Goal: Navigation & Orientation: Understand site structure

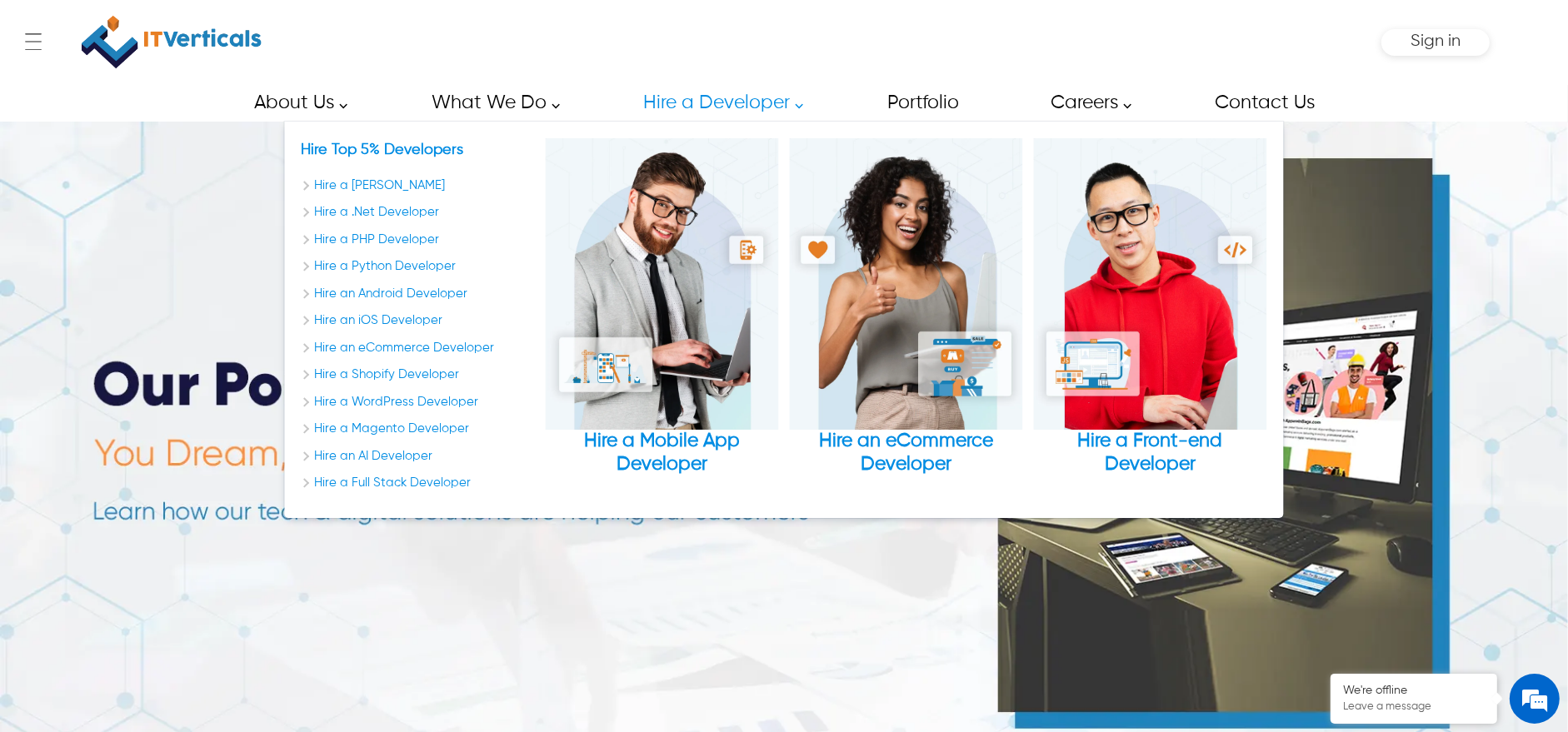
click at [739, 112] on link "Hire a Developer" at bounding box center [718, 102] width 188 height 38
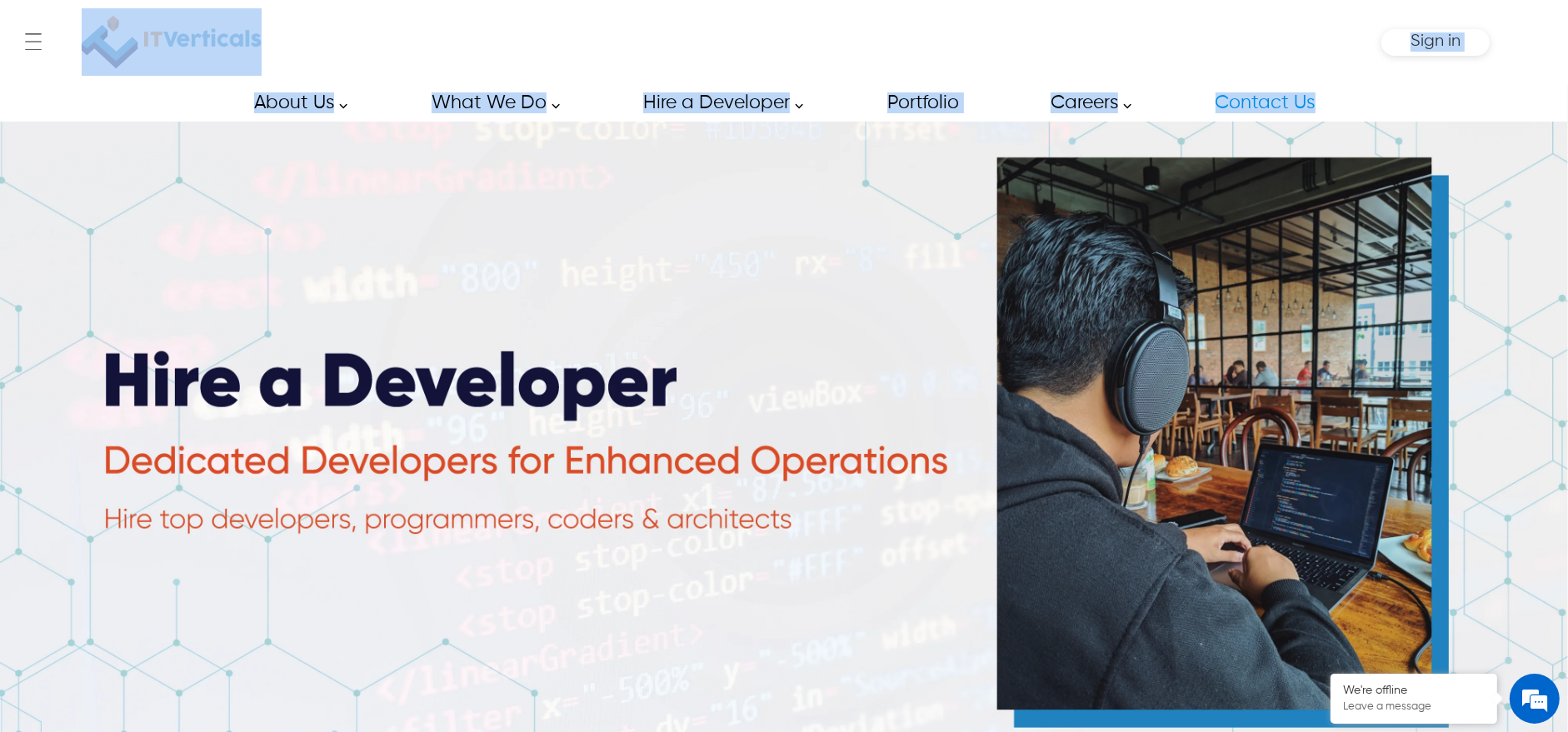
drag, startPoint x: 188, startPoint y: 82, endPoint x: 1390, endPoint y: 115, distance: 1202.5
click at [1390, 115] on div "← Menu Startup Solutions Software Development Digital Marketing Services IT Sta…" at bounding box center [784, 60] width 1568 height 121
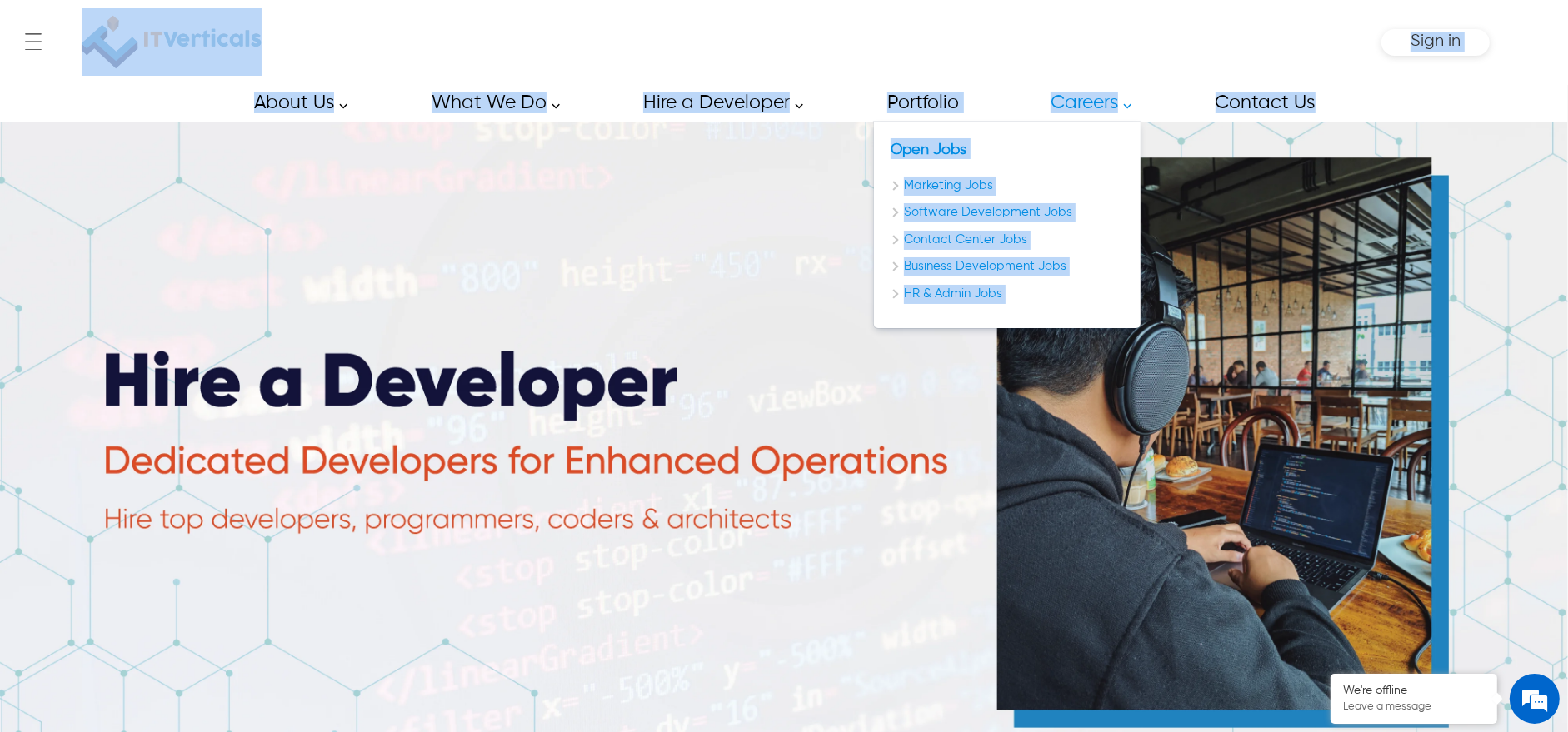
click at [1104, 102] on link "Careers" at bounding box center [1086, 102] width 109 height 38
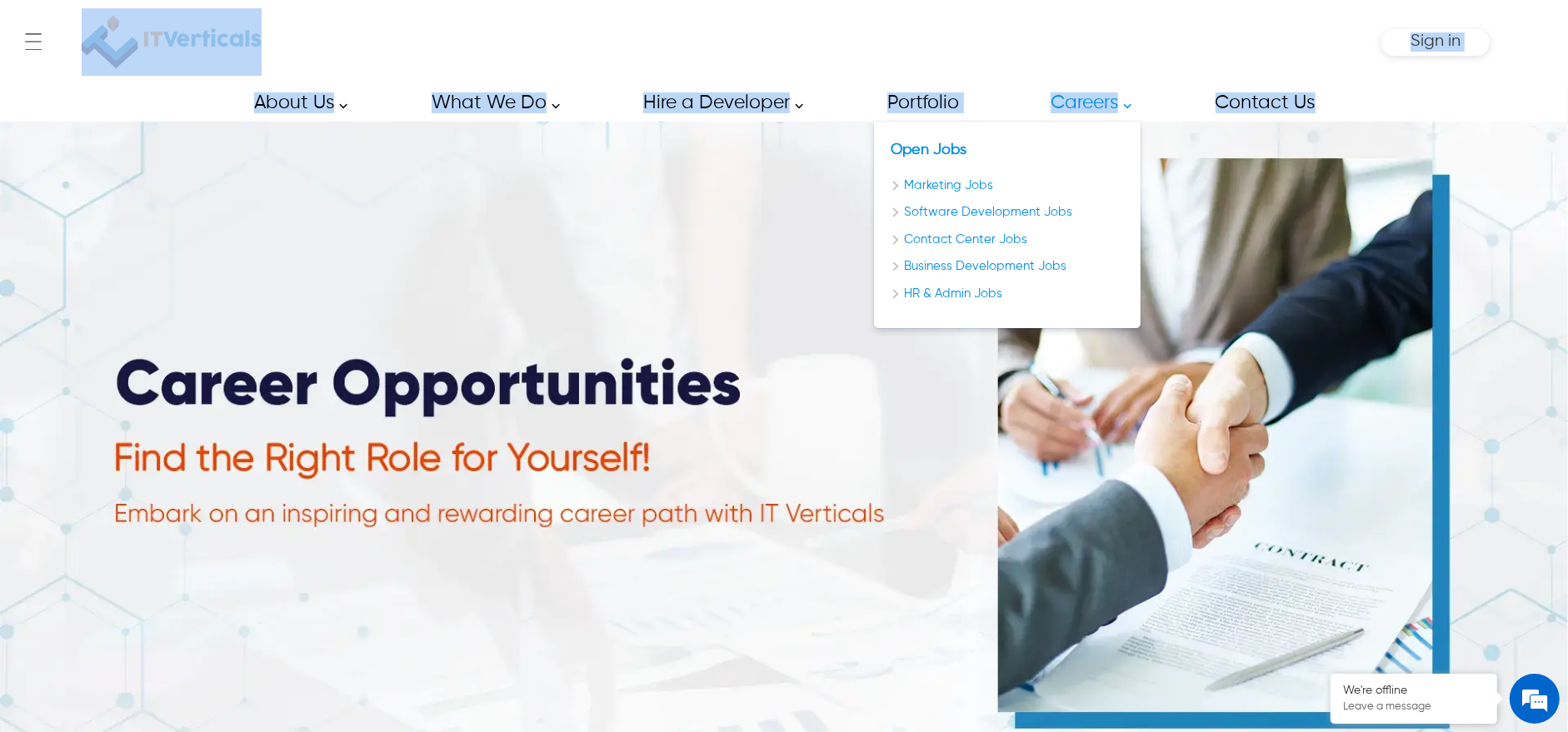
click at [1035, 58] on div "← Menu Startup Solutions Software Development Digital Marketing Services IT Sta…" at bounding box center [784, 42] width 1411 height 84
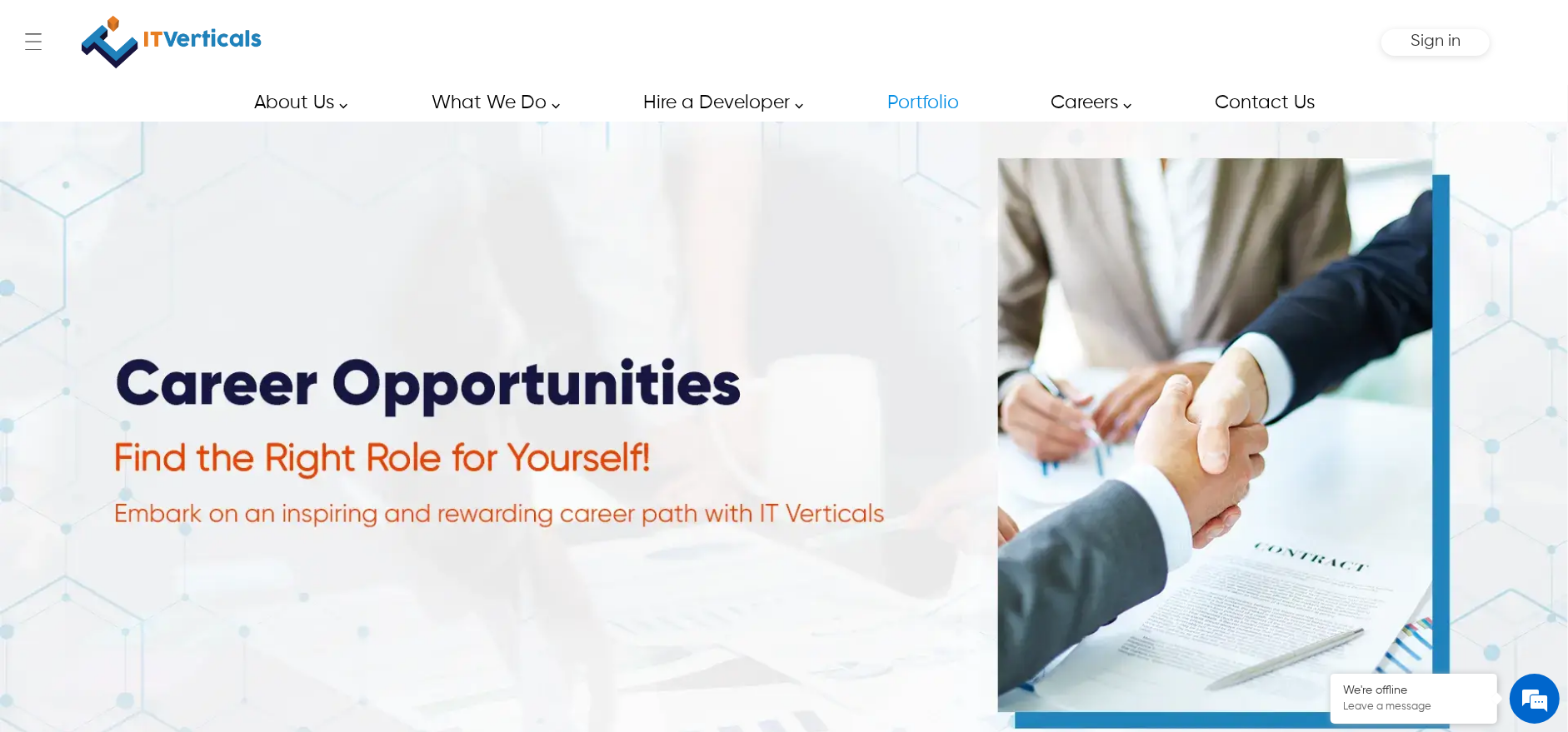
click at [926, 106] on link "Portfolio" at bounding box center [922, 102] width 108 height 38
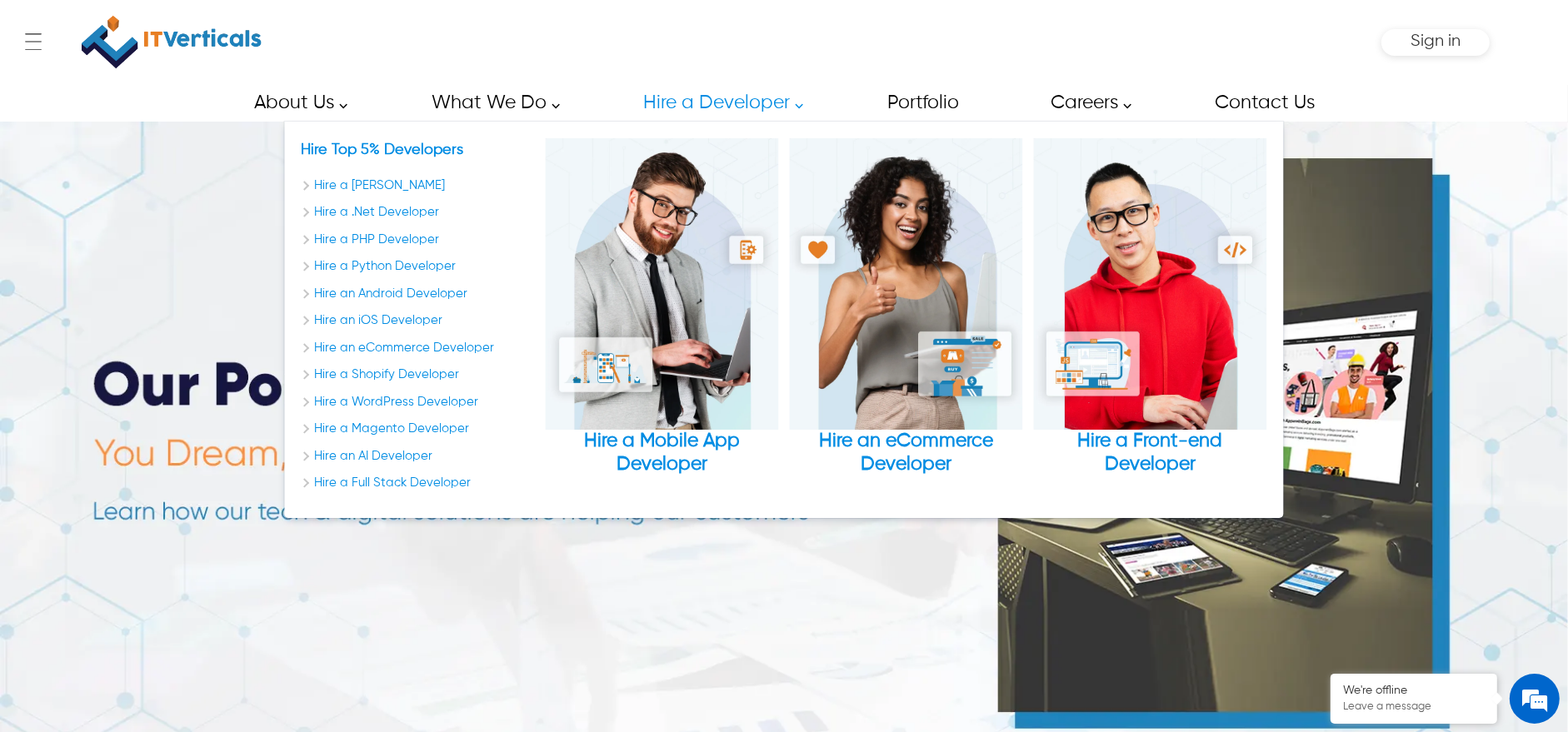
click at [709, 94] on link "Hire a Developer" at bounding box center [718, 102] width 188 height 38
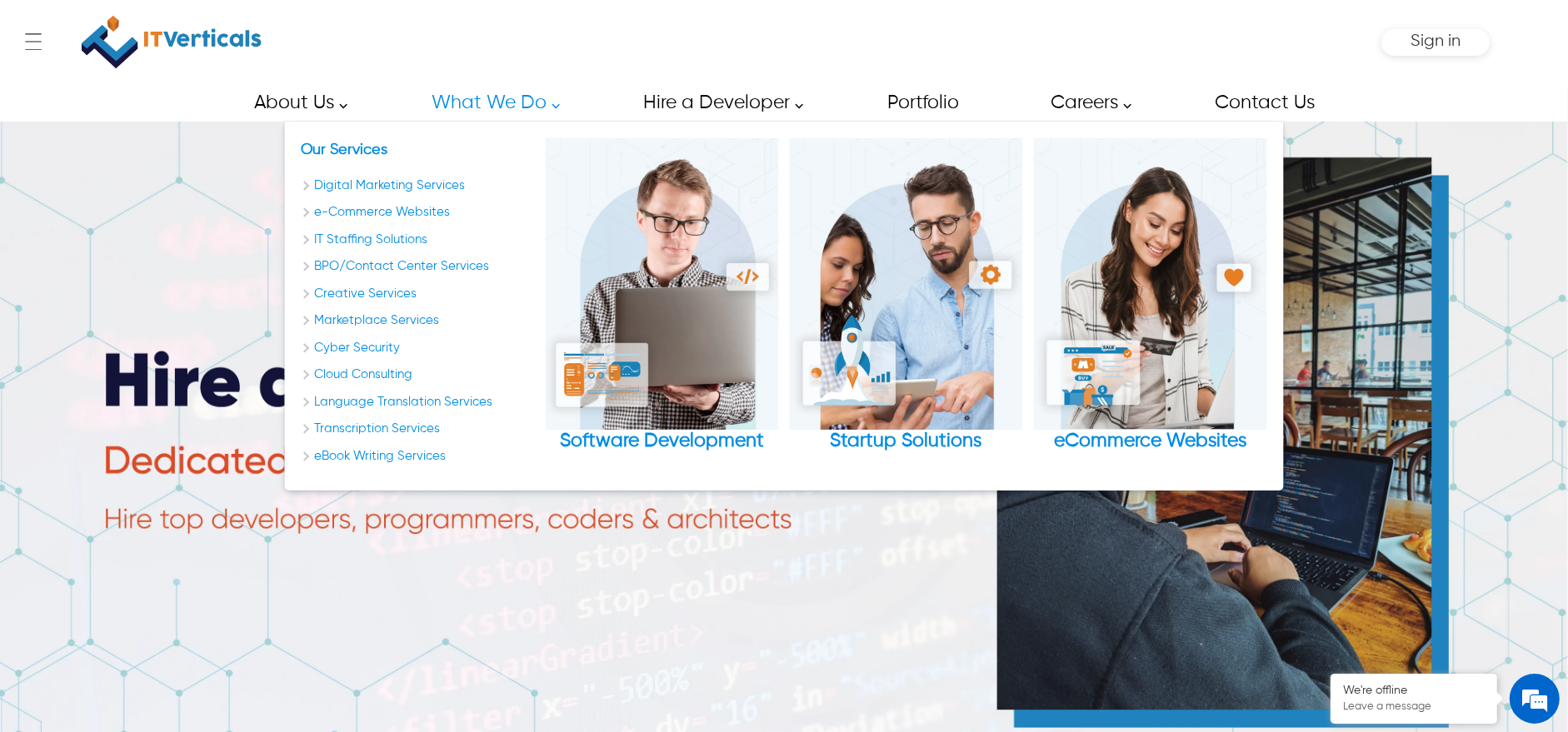
click at [497, 95] on link "What We Do" at bounding box center [490, 102] width 157 height 38
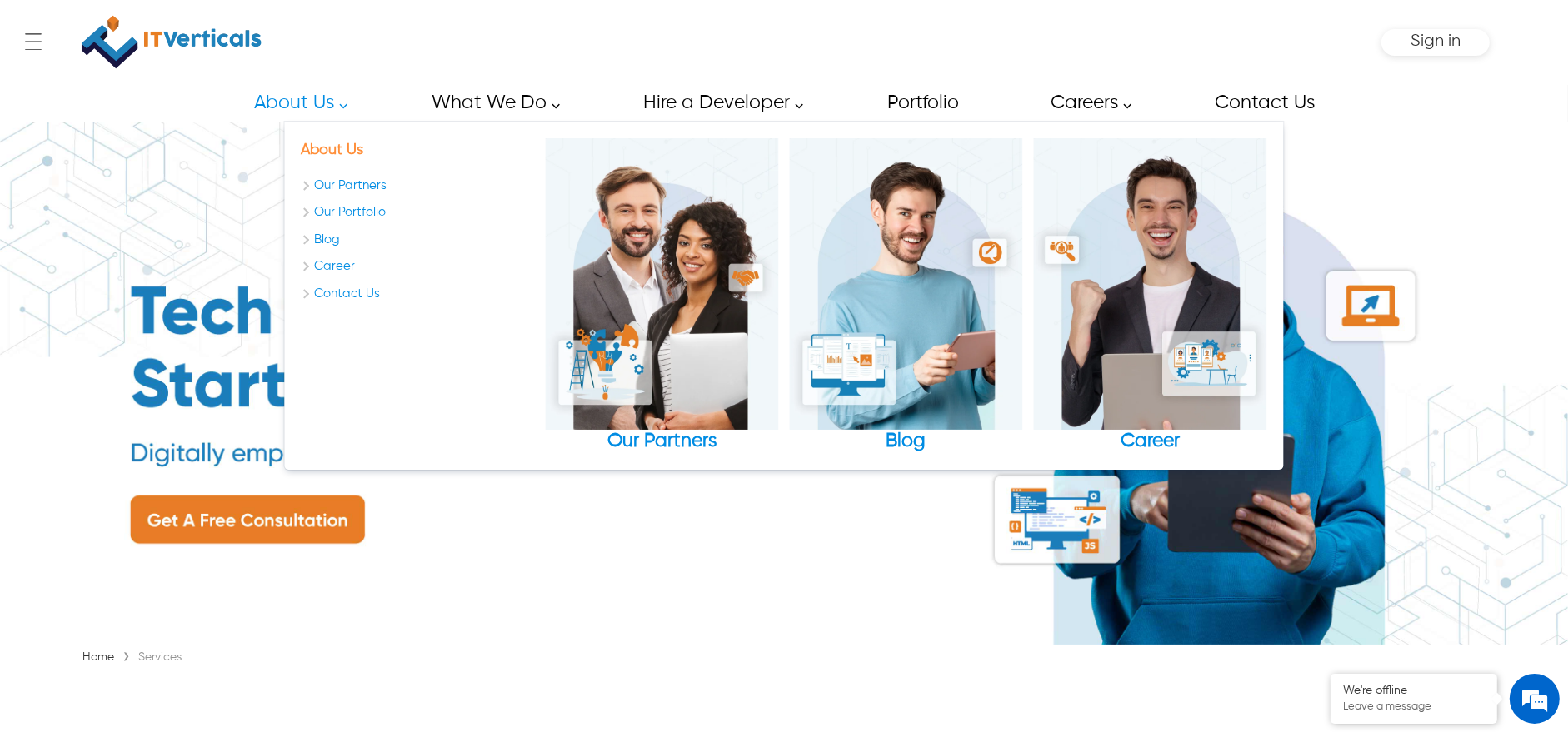
click at [335, 147] on link "About Us" at bounding box center [332, 150] width 63 height 15
